Goal: Submit feedback/report problem: Submit feedback/report problem

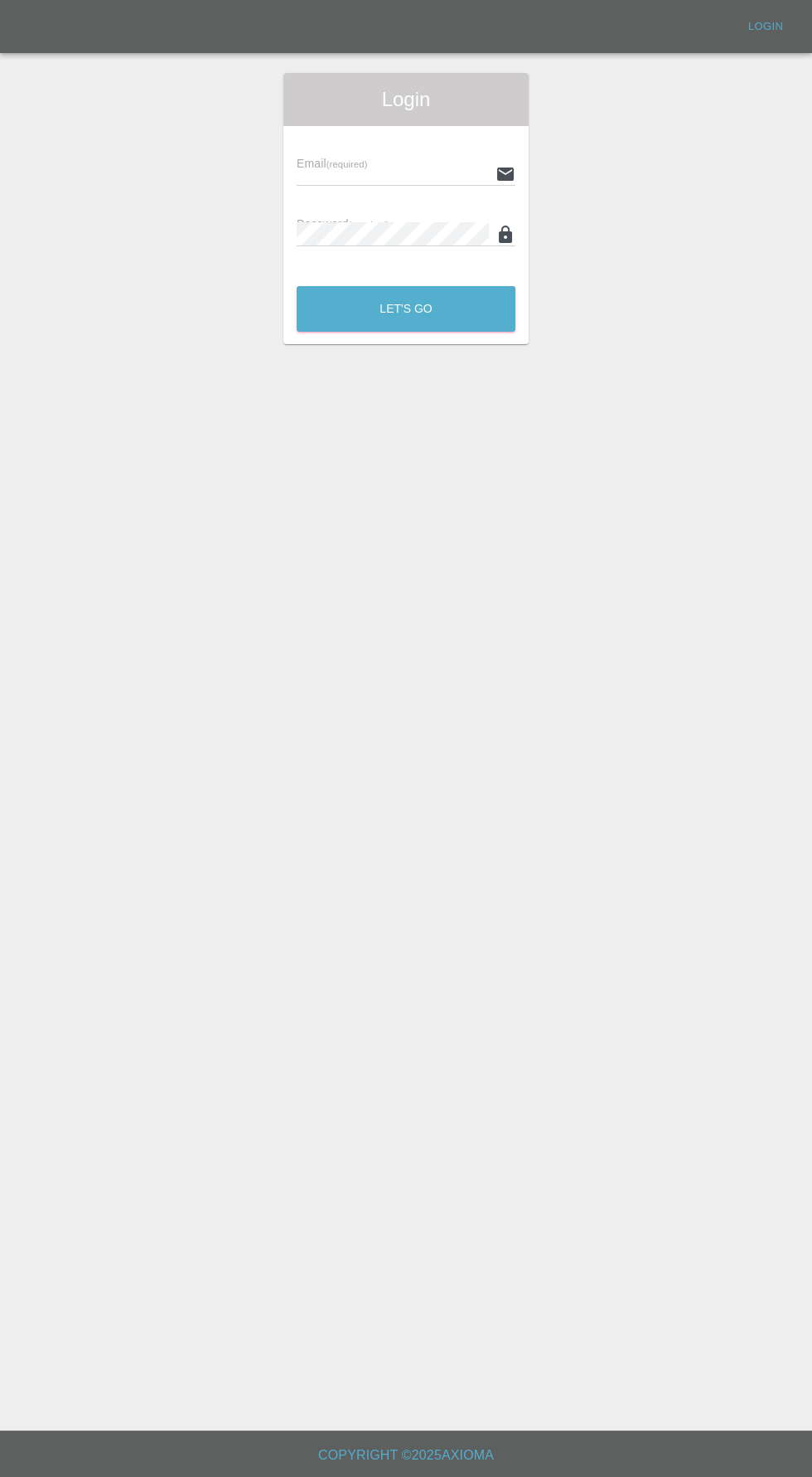
click at [401, 169] on input "text" at bounding box center [393, 173] width 192 height 24
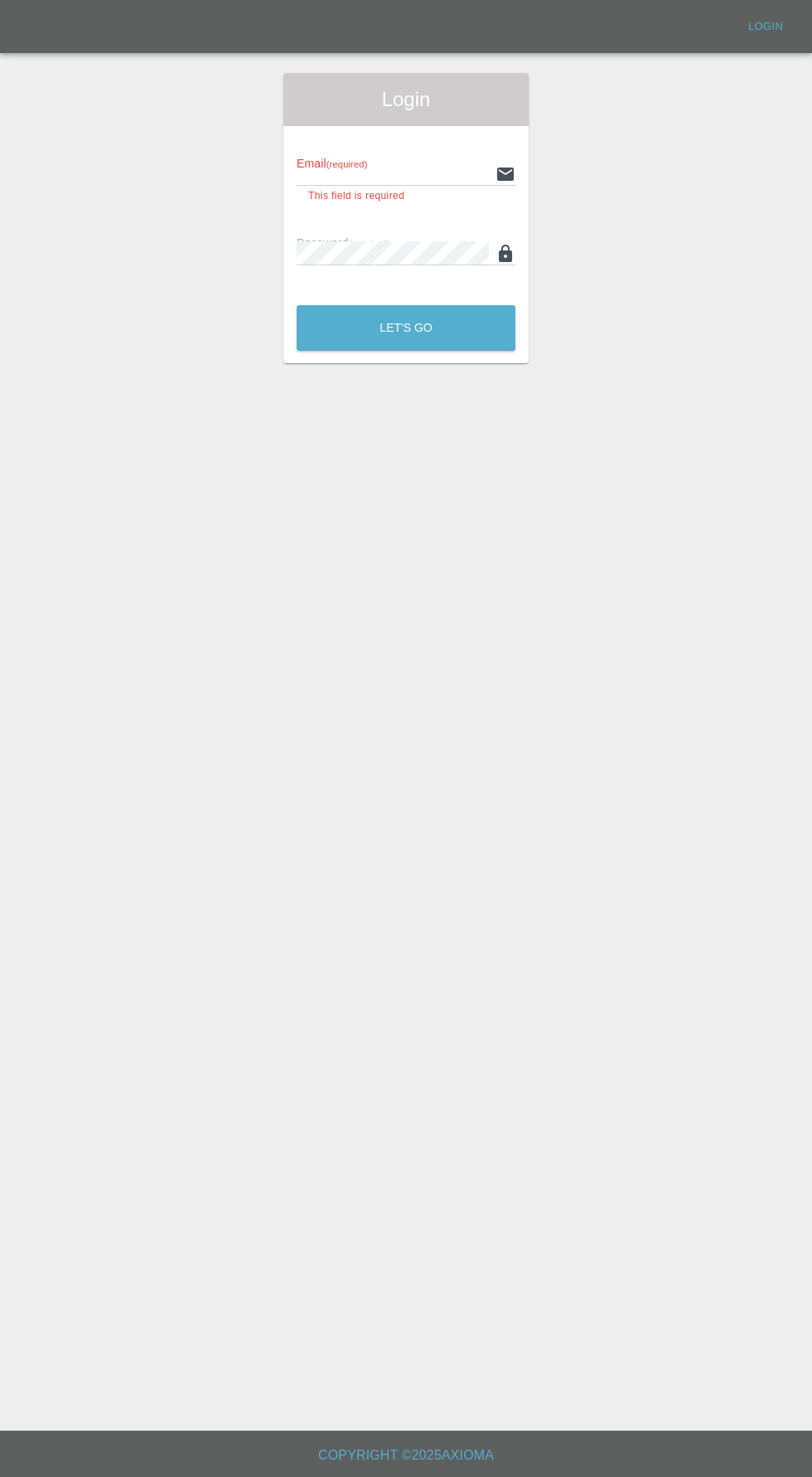
type input "info@darkknightbodyworks.co.uk"
click at [297, 305] on button "Let's Go" at bounding box center [406, 328] width 219 height 46
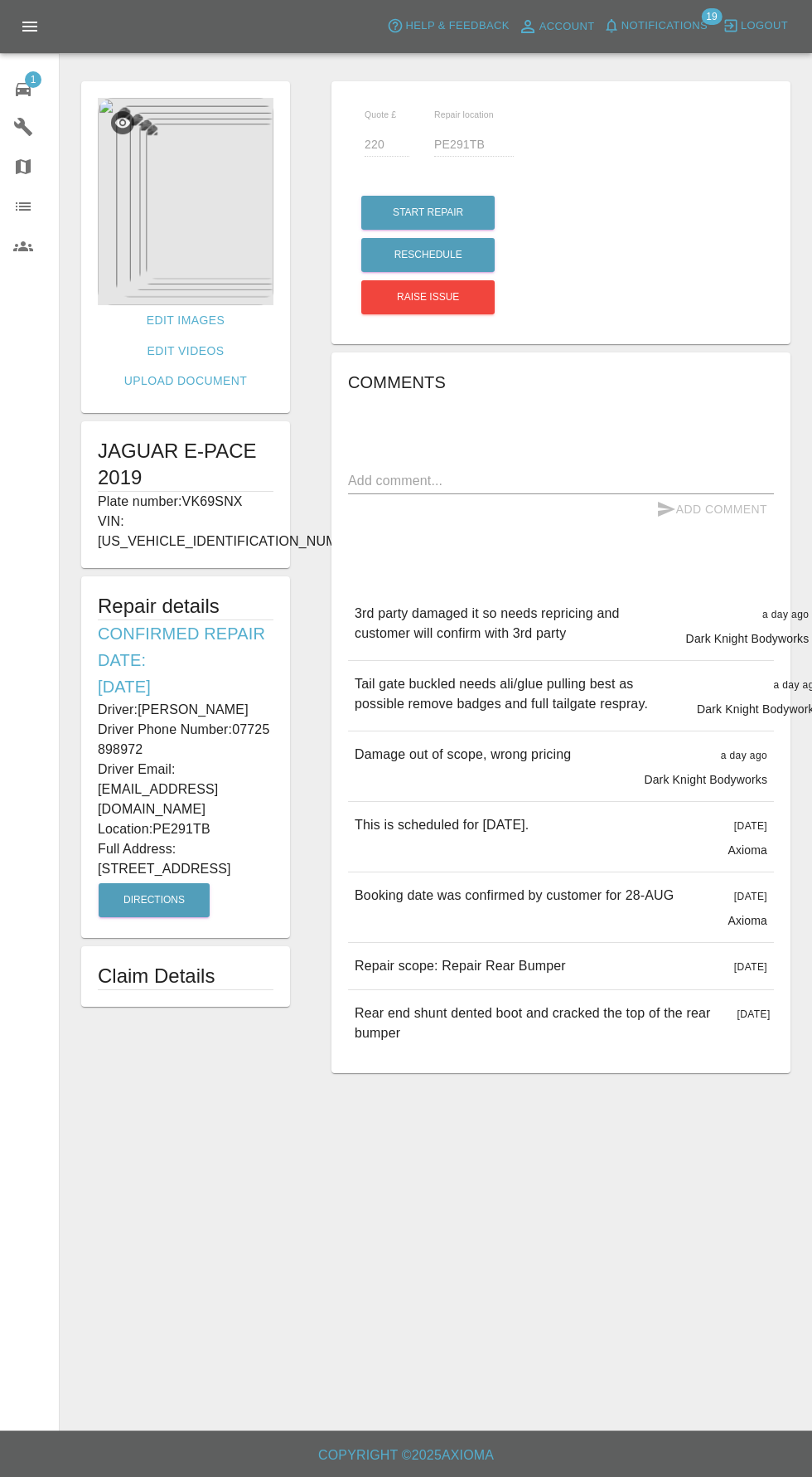
click at [23, 89] on icon at bounding box center [23, 90] width 15 height 13
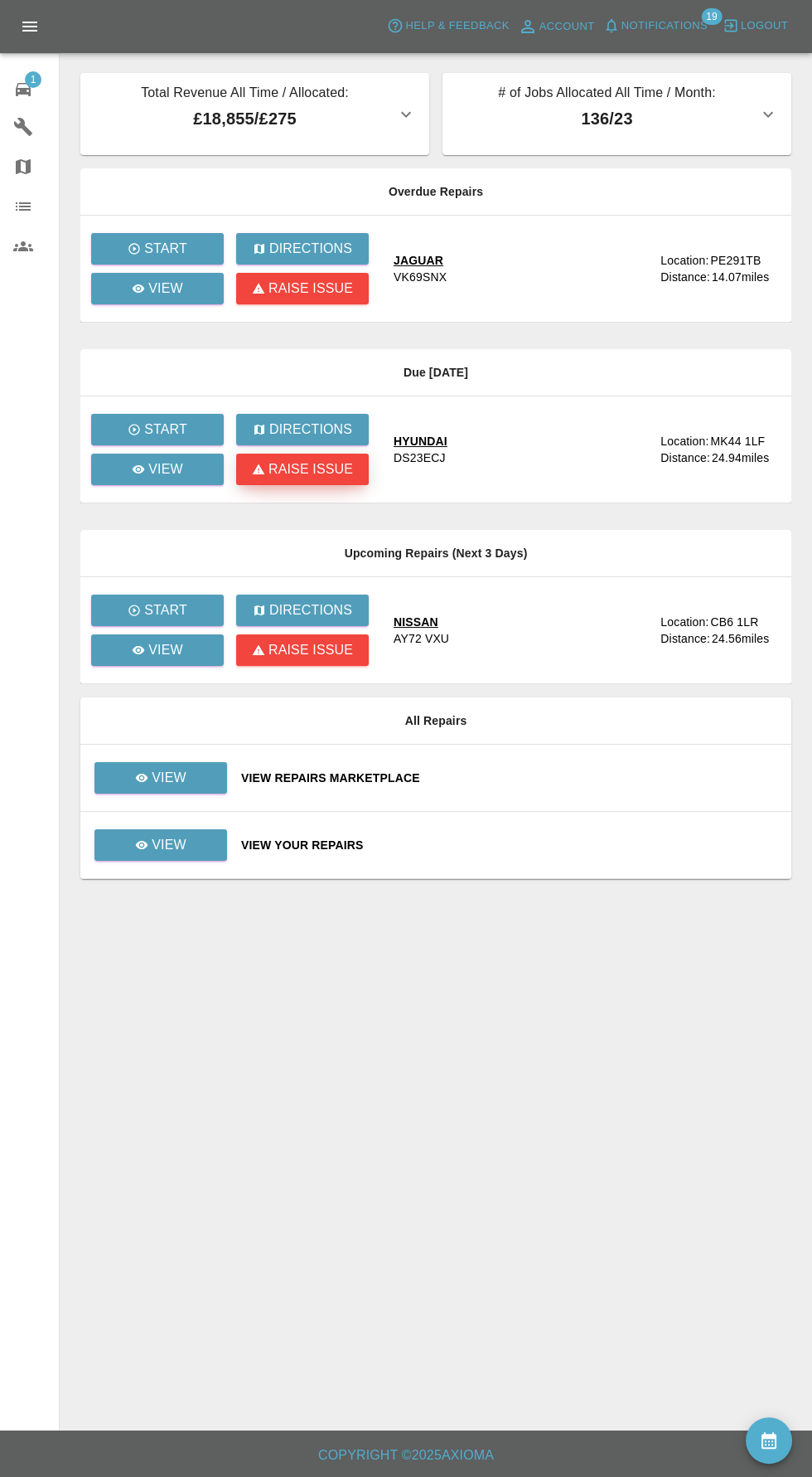
click at [316, 471] on p "Raise issue" at bounding box center [311, 470] width 85 height 20
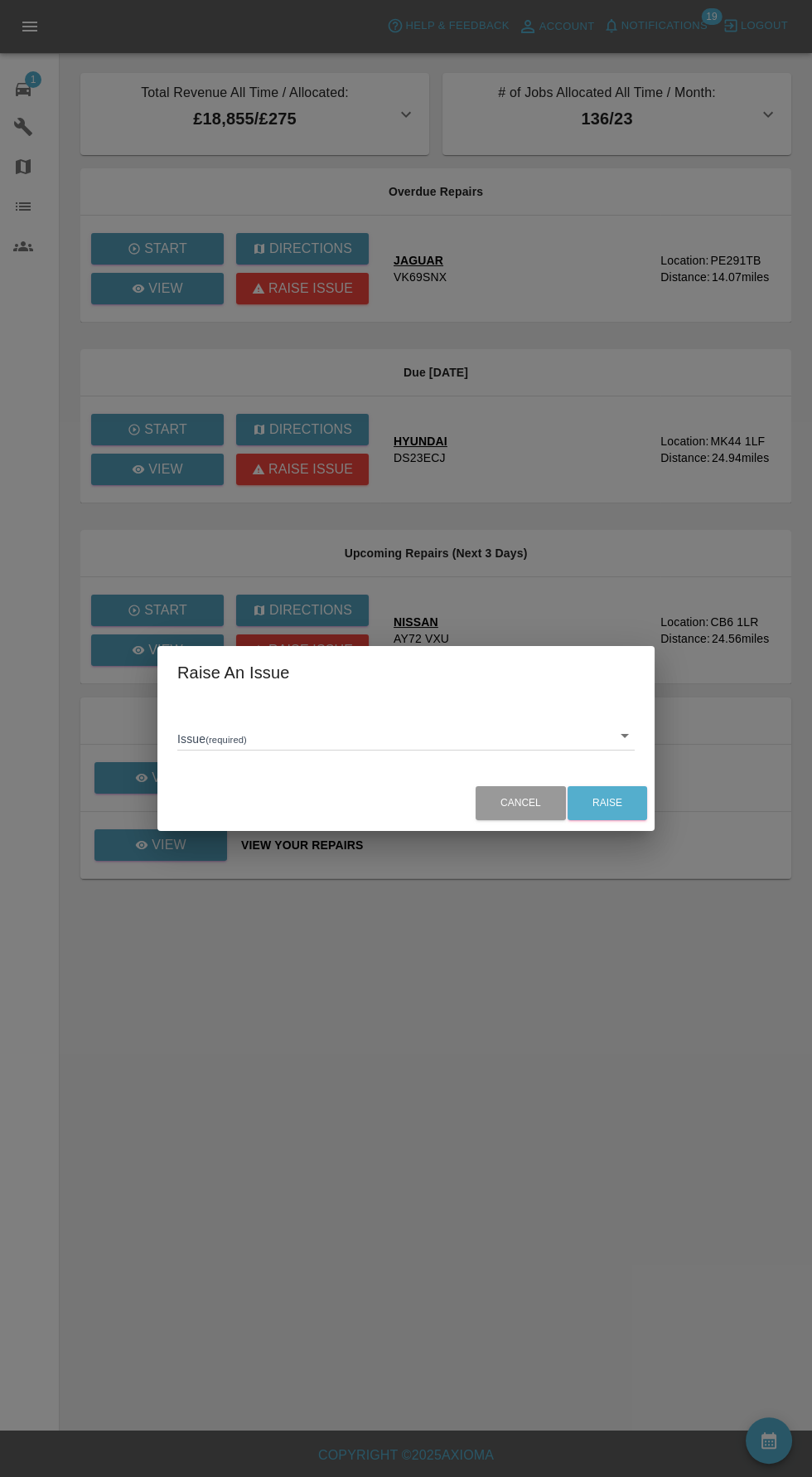
click at [428, 730] on body "Axioma Help & Feedback Account Notifications 19 Logout 1 Repair home Garages Ma…" at bounding box center [406, 738] width 812 height 1477
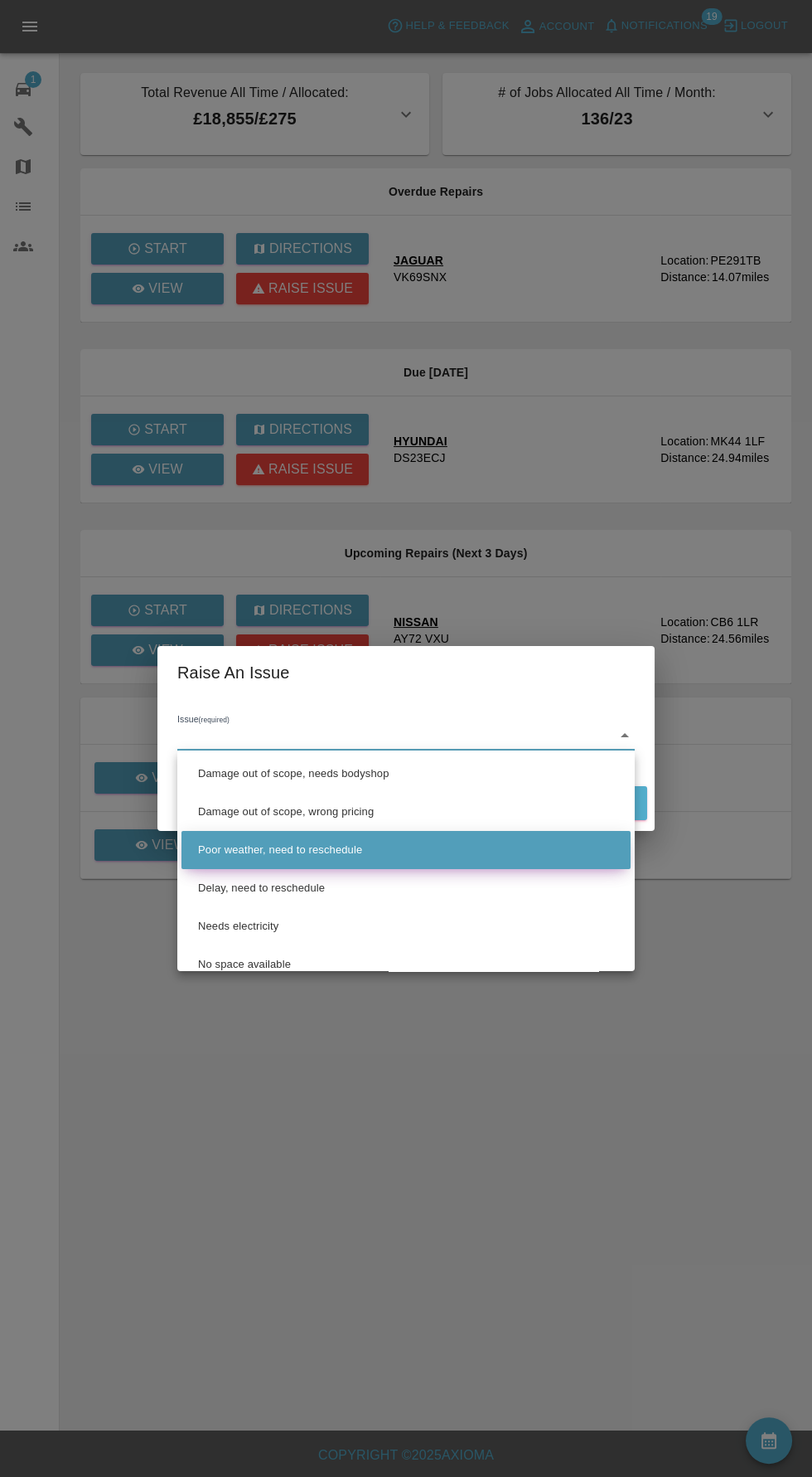
click at [364, 853] on li "Poor weather, need to reschedule" at bounding box center [406, 850] width 450 height 38
type input "Poor weather, need-to reschedule"
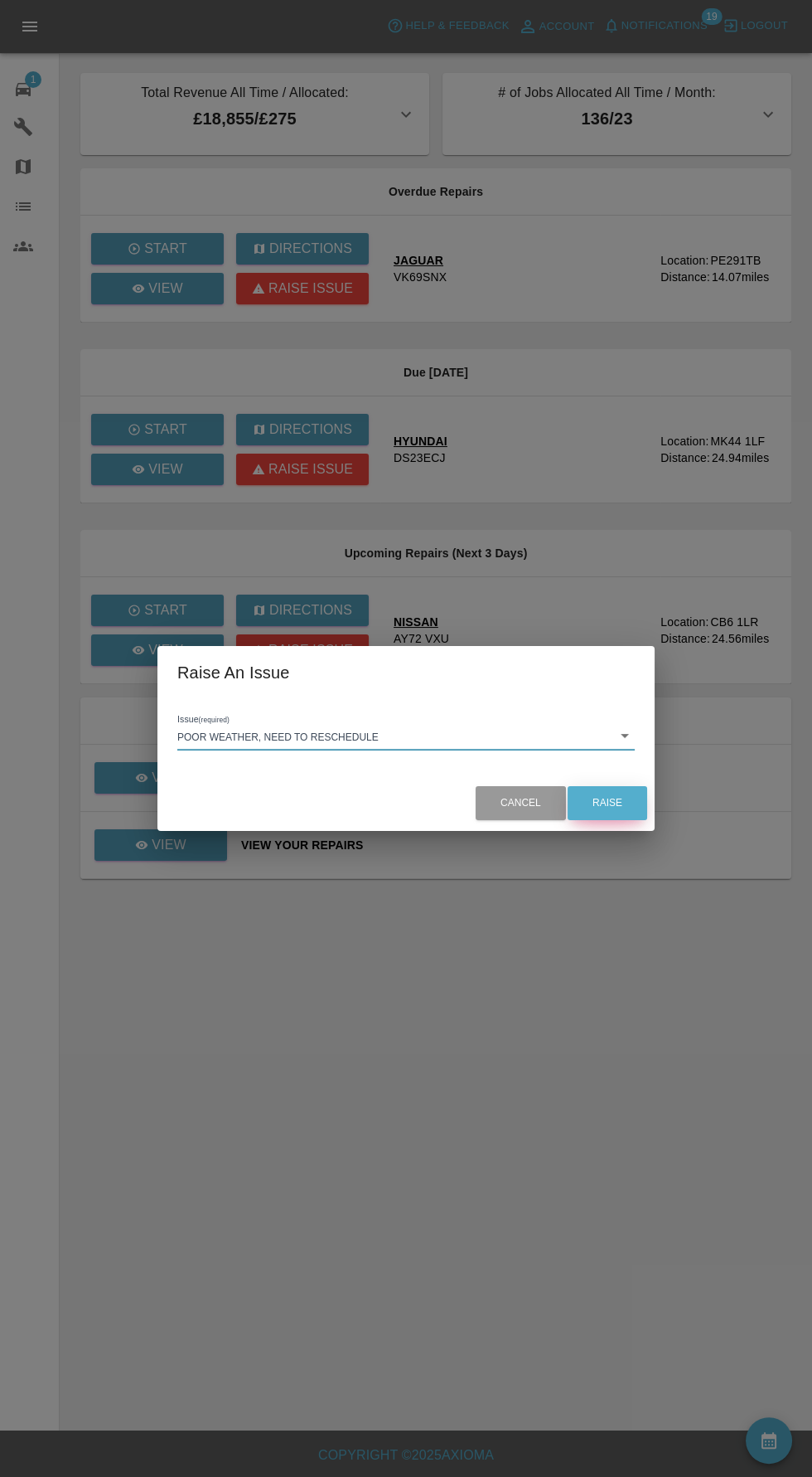
click at [637, 797] on button "Raise" at bounding box center [608, 802] width 80 height 34
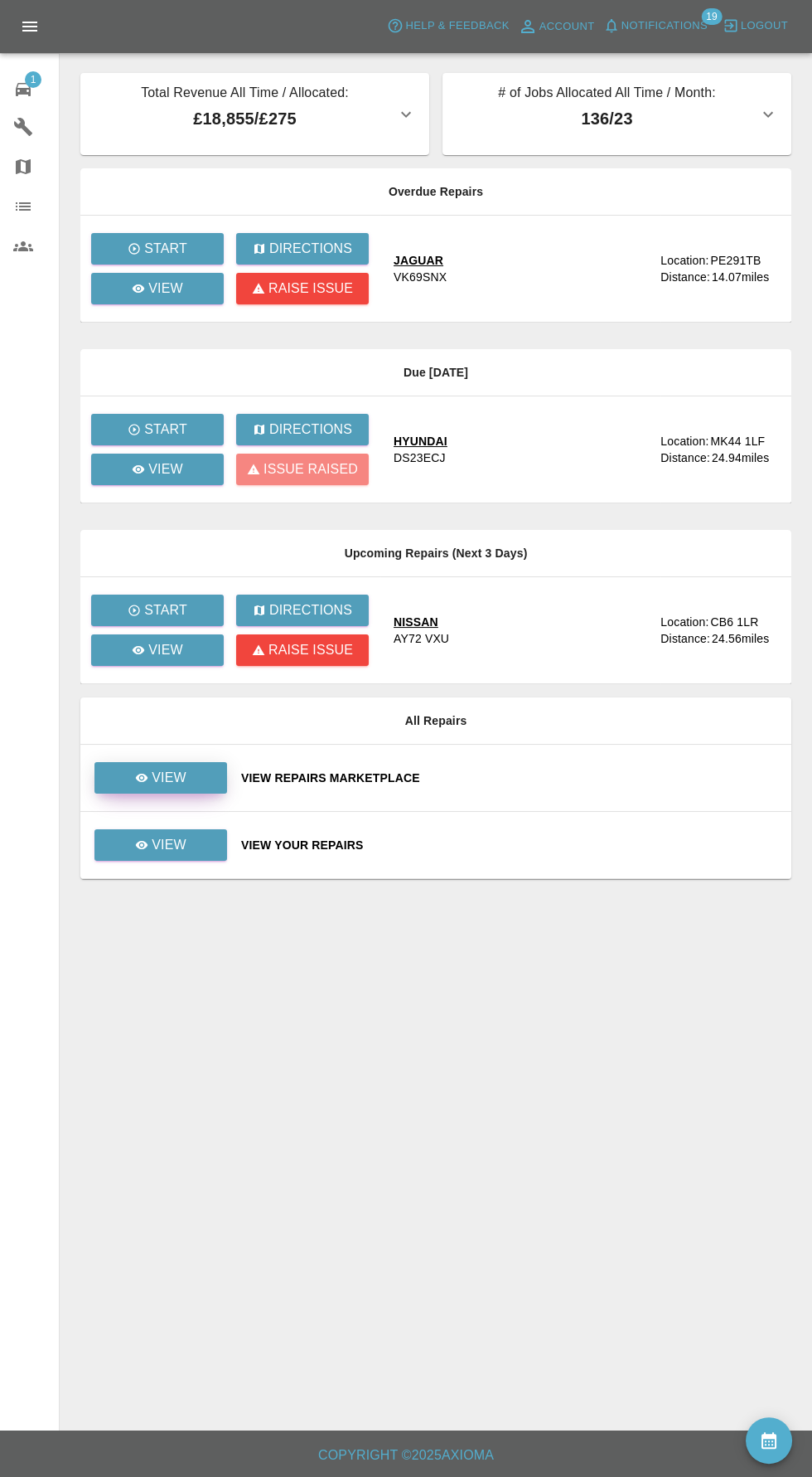
click at [190, 781] on link "View" at bounding box center [161, 777] width 133 height 32
